Goal: Navigation & Orientation: Find specific page/section

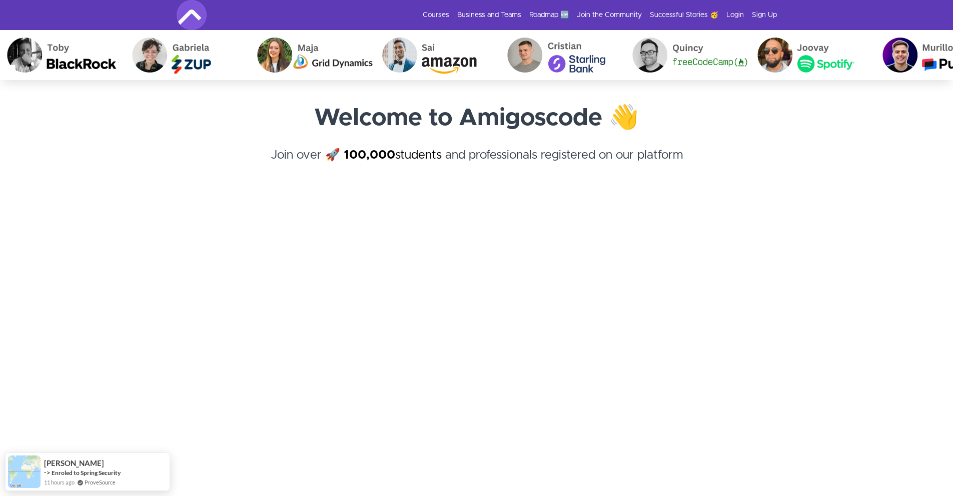
click at [193, 10] on img at bounding box center [192, 15] width 30 height 30
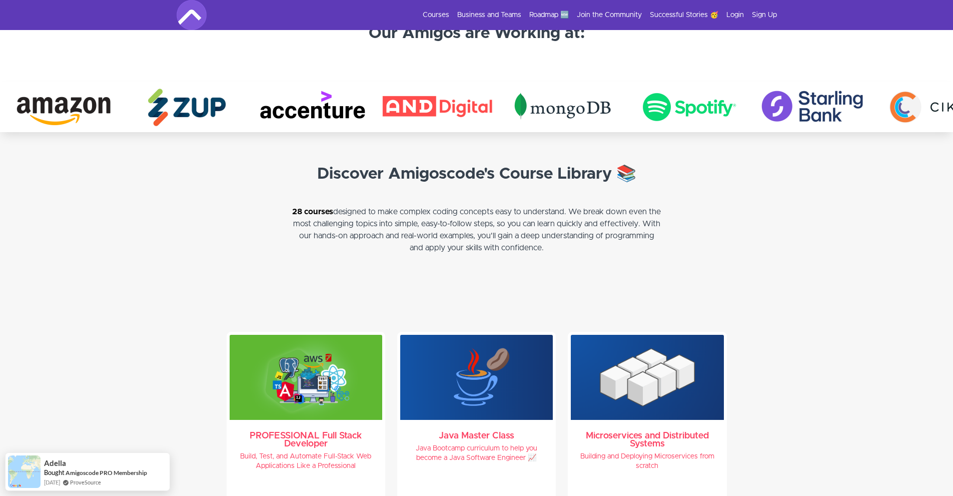
scroll to position [2001, 0]
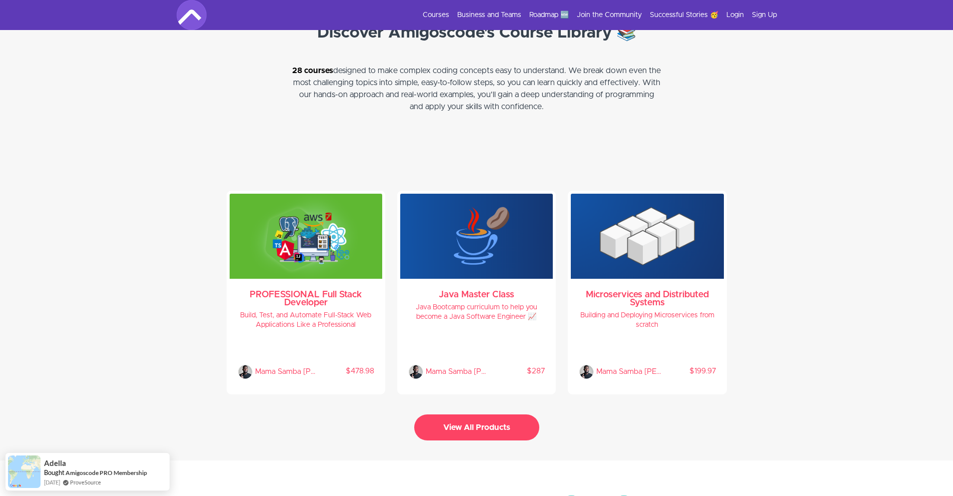
click at [472, 425] on button "View All Products" at bounding box center [476, 427] width 125 height 26
